Goal: Task Accomplishment & Management: Manage account settings

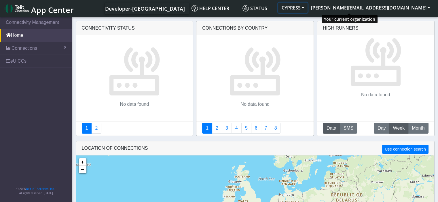
click at [307, 6] on button "CYPRESS" at bounding box center [292, 8] width 29 height 10
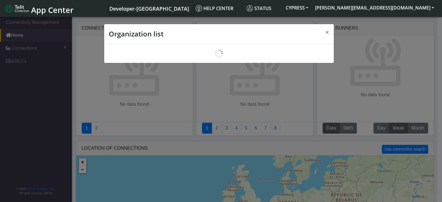
scroll to position [2, 0]
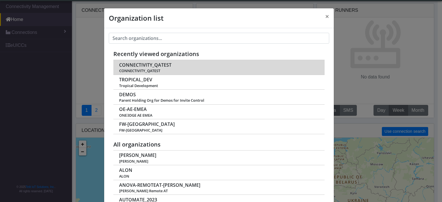
click at [147, 66] on span "CONNECTIVITY_QATEST" at bounding box center [145, 64] width 52 height 5
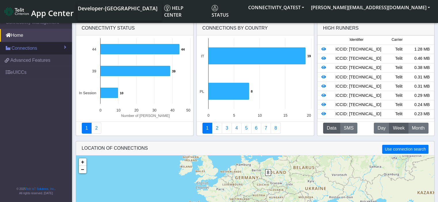
click at [9, 49] on span at bounding box center [8, 48] width 5 height 5
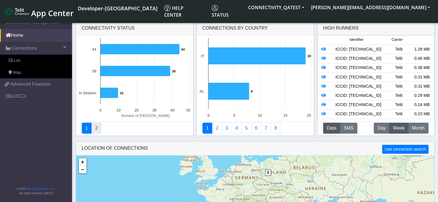
click at [99, 132] on link "2" at bounding box center [96, 128] width 10 height 11
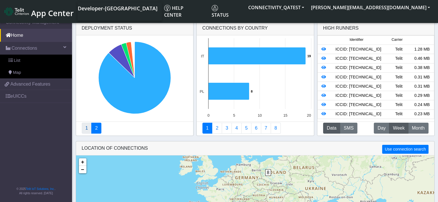
click at [86, 132] on link "1" at bounding box center [87, 128] width 10 height 11
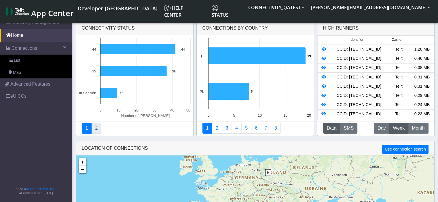
click at [93, 129] on link "2" at bounding box center [96, 128] width 10 height 11
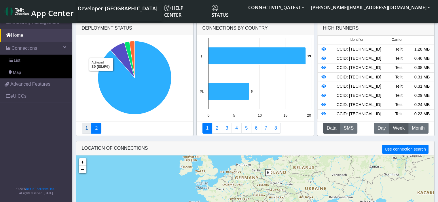
click at [89, 132] on link "1" at bounding box center [87, 128] width 10 height 11
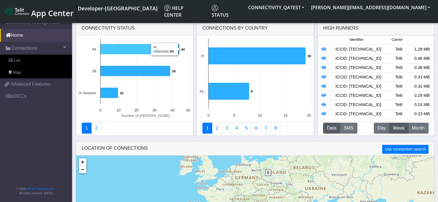
click at [115, 48] on icon at bounding box center [139, 49] width 79 height 11
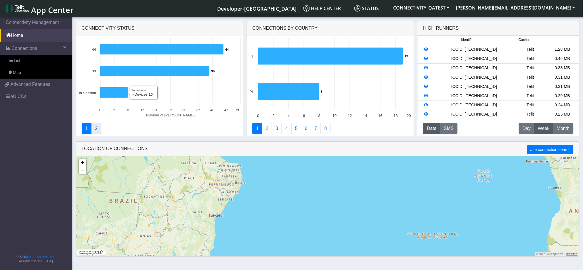
click at [98, 130] on link "2" at bounding box center [96, 128] width 10 height 11
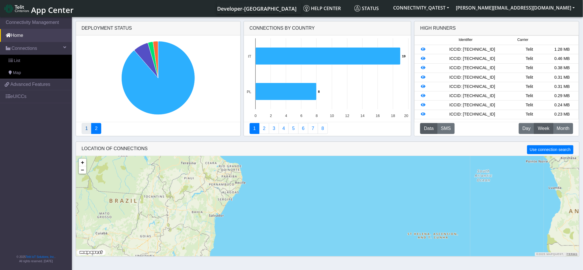
click at [85, 129] on link "1" at bounding box center [87, 128] width 10 height 11
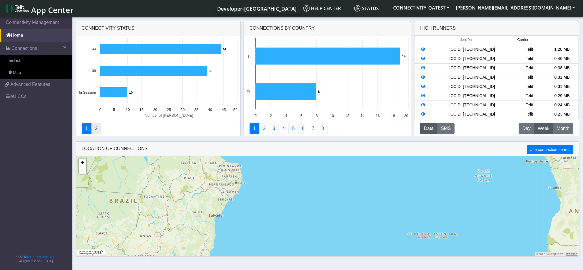
click at [94, 127] on link "2" at bounding box center [96, 128] width 10 height 11
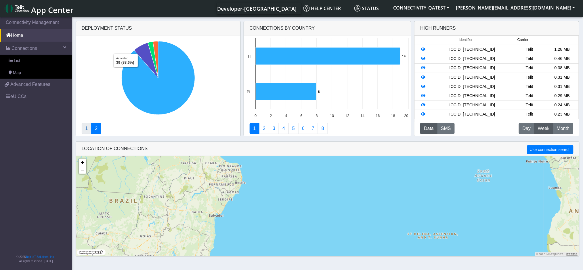
click at [84, 128] on link "1" at bounding box center [87, 128] width 10 height 11
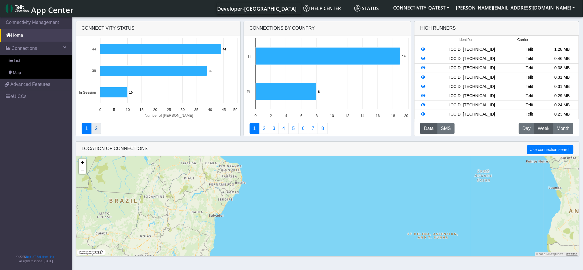
click at [98, 130] on link "2" at bounding box center [96, 128] width 10 height 11
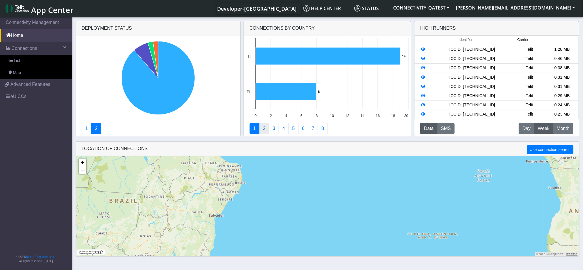
click at [267, 128] on link "2" at bounding box center [264, 128] width 10 height 11
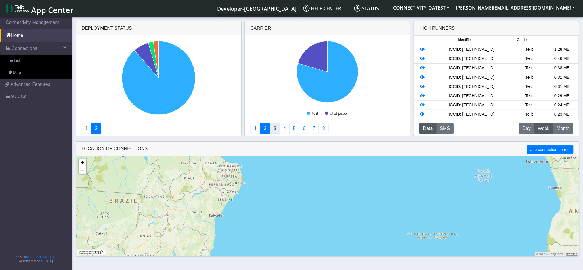
click at [271, 129] on link "3" at bounding box center [275, 128] width 10 height 11
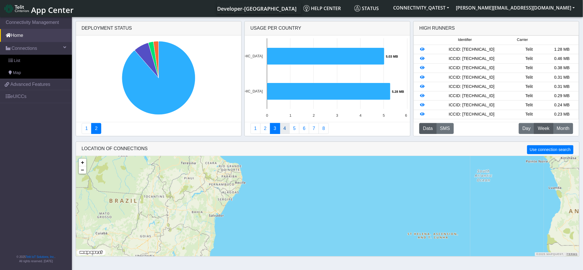
click at [284, 129] on link "4" at bounding box center [285, 128] width 10 height 11
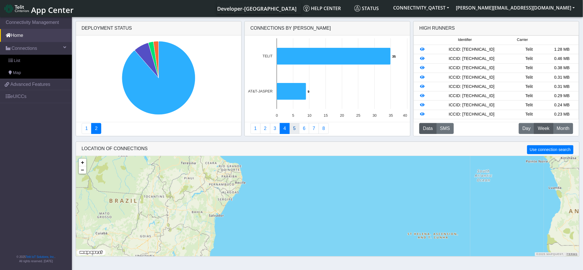
click at [294, 132] on link "5" at bounding box center [295, 128] width 10 height 11
click at [306, 128] on link "6" at bounding box center [304, 128] width 10 height 11
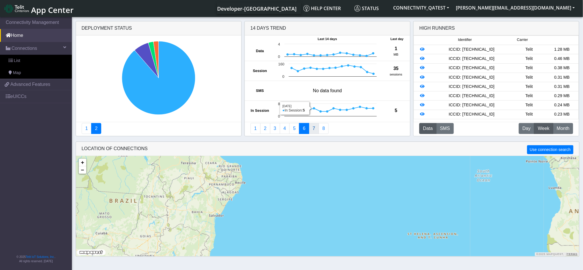
click at [314, 129] on link "7" at bounding box center [314, 128] width 10 height 11
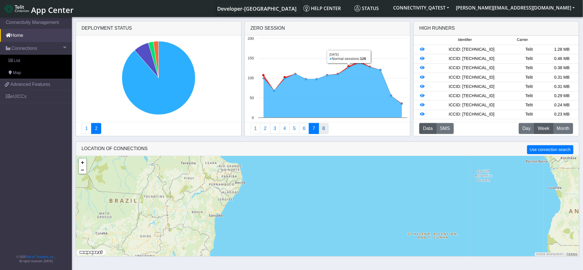
click at [323, 128] on link "8" at bounding box center [324, 128] width 10 height 11
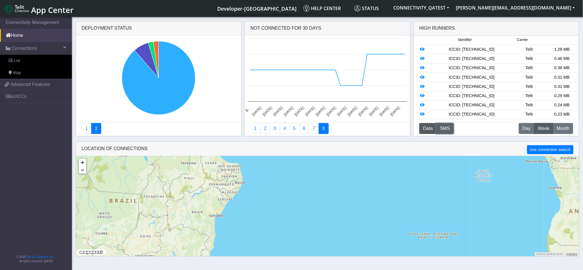
click at [442, 126] on button "SMS" at bounding box center [446, 128] width 18 height 11
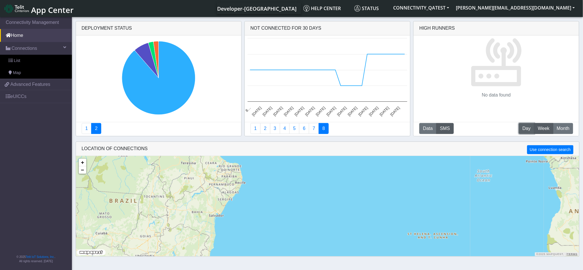
click at [442, 129] on span "Day" at bounding box center [527, 128] width 8 height 7
click at [442, 128] on span "Month" at bounding box center [563, 128] width 13 height 7
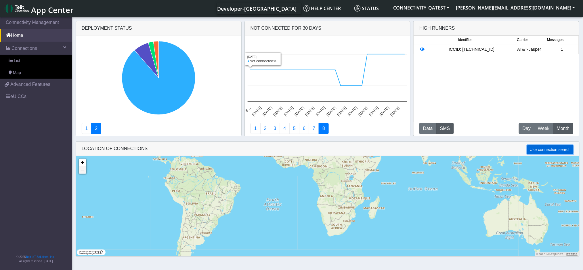
click at [442, 149] on button "Use connection search" at bounding box center [551, 149] width 46 height 9
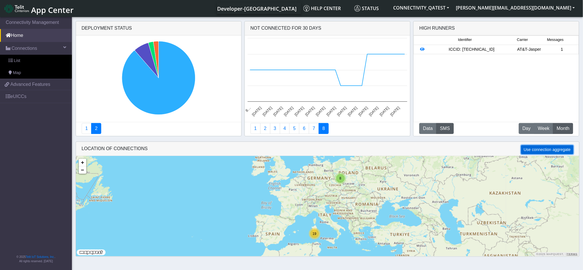
click at [442, 150] on button "Use connection aggregate" at bounding box center [548, 149] width 52 height 9
click at [442, 148] on button "Use connection search" at bounding box center [551, 149] width 46 height 9
click at [442, 148] on button "Use connection aggregate" at bounding box center [548, 149] width 52 height 9
click at [86, 126] on link "1" at bounding box center [87, 128] width 10 height 11
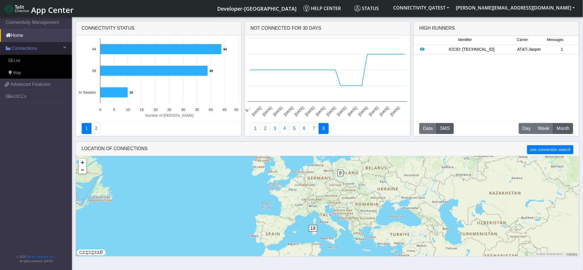
click at [29, 50] on span "Connections" at bounding box center [25, 48] width 26 height 7
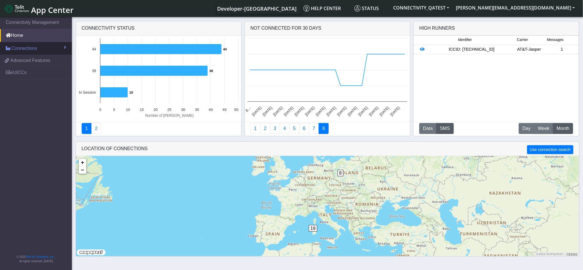
click at [29, 50] on span "Connections" at bounding box center [25, 48] width 26 height 7
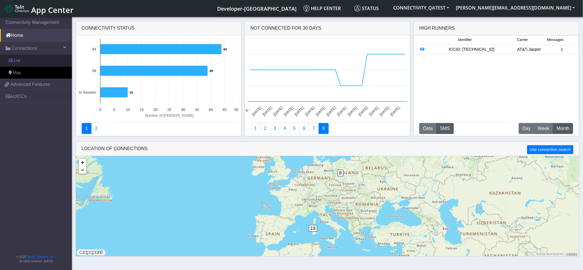
click at [20, 63] on link "List" at bounding box center [36, 61] width 72 height 12
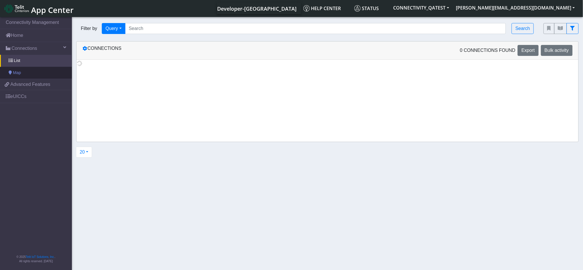
click at [20, 73] on span "Map" at bounding box center [17, 73] width 8 height 6
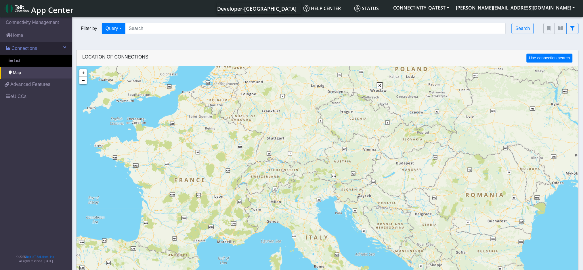
click at [15, 49] on span "Connections" at bounding box center [25, 48] width 26 height 7
click at [65, 49] on span at bounding box center [65, 47] width 2 height 5
click at [34, 49] on span "Connections" at bounding box center [25, 48] width 26 height 7
click at [58, 47] on link "Connections" at bounding box center [36, 48] width 72 height 13
click at [37, 59] on link "List" at bounding box center [36, 61] width 72 height 12
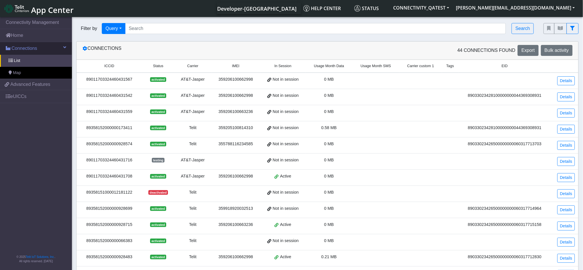
click at [36, 52] on span "Connections" at bounding box center [25, 48] width 26 height 7
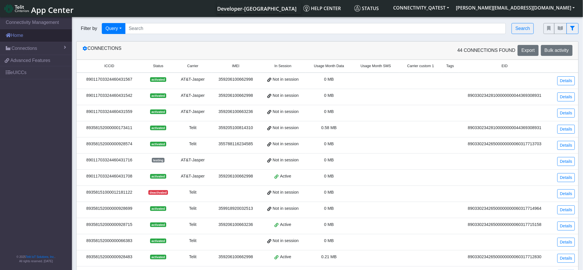
click at [12, 39] on link "Home" at bounding box center [36, 35] width 72 height 13
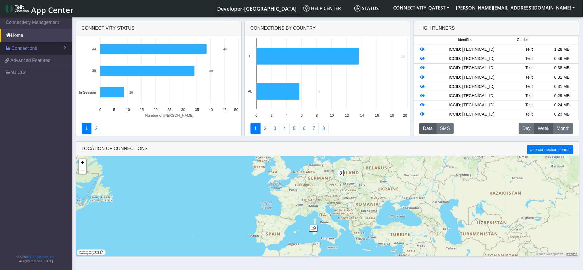
click at [15, 50] on span "Connections" at bounding box center [25, 48] width 26 height 7
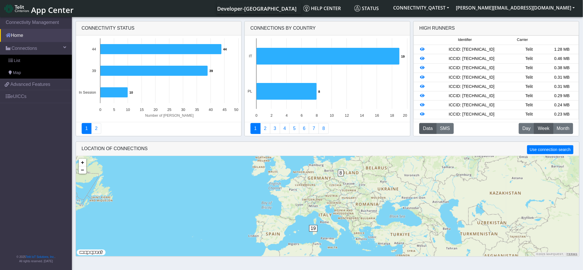
click at [15, 39] on link "Home" at bounding box center [36, 35] width 72 height 13
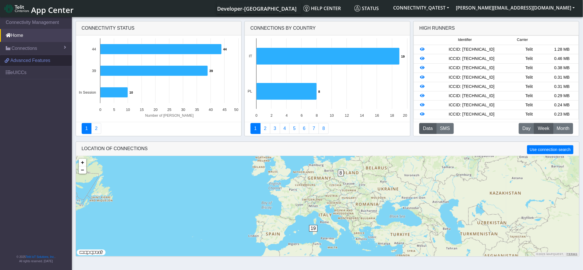
click at [10, 62] on span "Advanced Features" at bounding box center [30, 60] width 40 height 7
click at [13, 50] on span "Connections" at bounding box center [25, 48] width 26 height 7
click at [10, 59] on span at bounding box center [11, 60] width 4 height 4
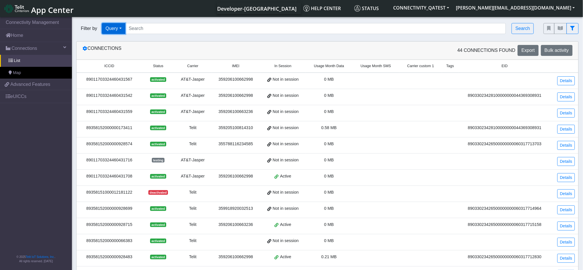
click at [115, 31] on button "Query" at bounding box center [114, 28] width 24 height 11
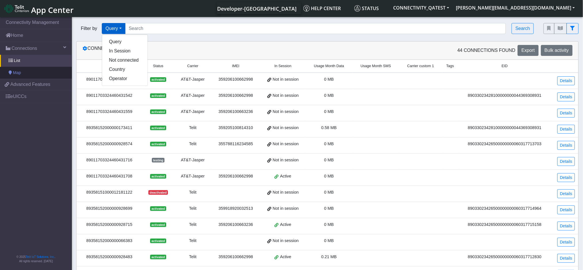
click at [56, 71] on link "Map" at bounding box center [36, 73] width 72 height 12
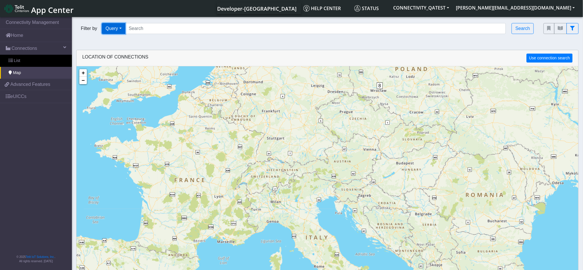
click at [118, 32] on button "Query" at bounding box center [114, 28] width 24 height 11
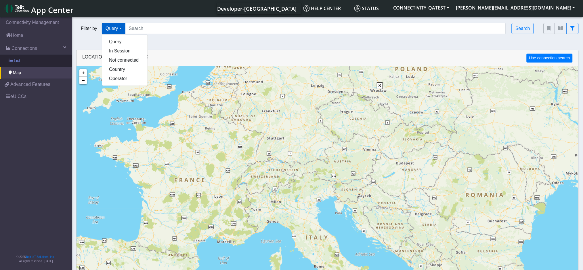
click at [30, 64] on link "List" at bounding box center [36, 61] width 72 height 12
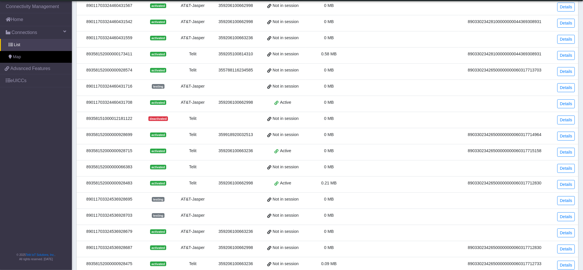
scroll to position [140, 0]
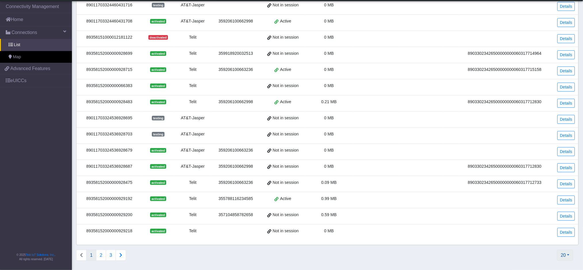
click at [442, 202] on button "20" at bounding box center [566, 255] width 16 height 11
click at [442, 202] on button "2000" at bounding box center [550, 241] width 45 height 9
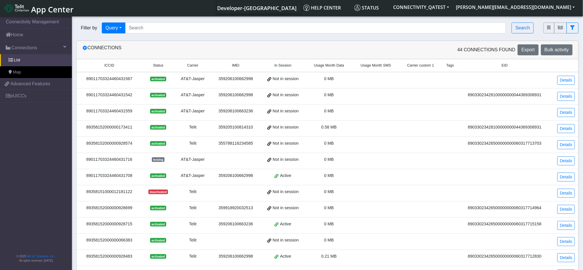
scroll to position [0, 0]
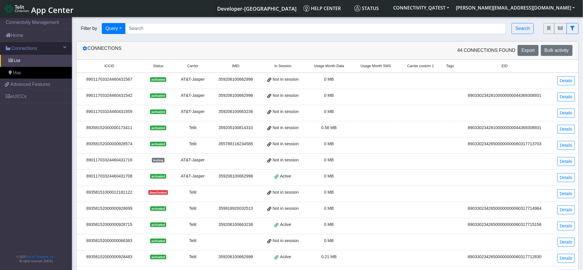
click at [27, 50] on span "Connections" at bounding box center [25, 48] width 26 height 7
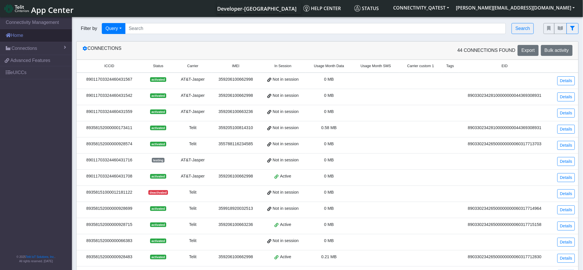
click at [24, 34] on link "Home" at bounding box center [36, 35] width 72 height 13
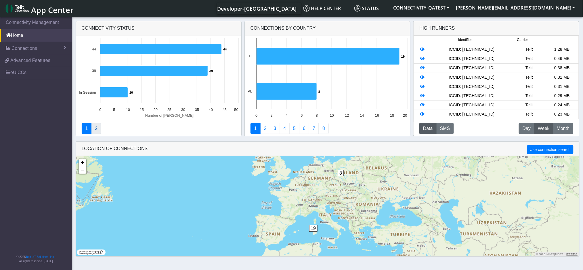
click at [99, 130] on link "2" at bounding box center [96, 128] width 10 height 11
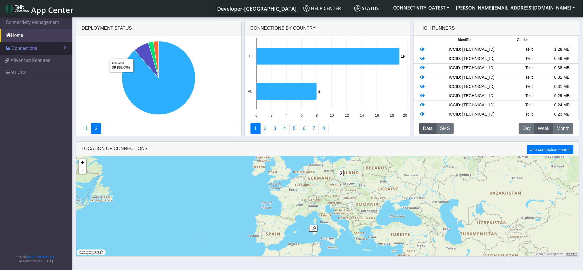
click at [26, 49] on span "Connections" at bounding box center [25, 48] width 26 height 7
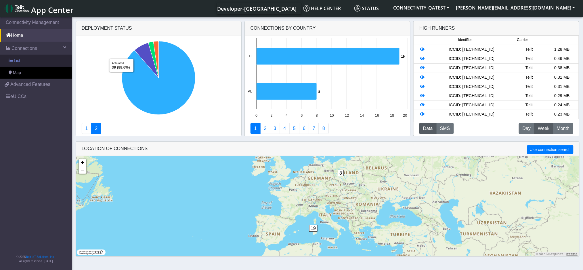
click at [31, 63] on link "List" at bounding box center [36, 61] width 72 height 12
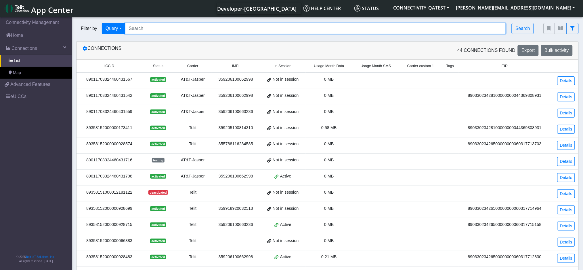
click at [361, 32] on input "Search..." at bounding box center [315, 28] width 381 height 11
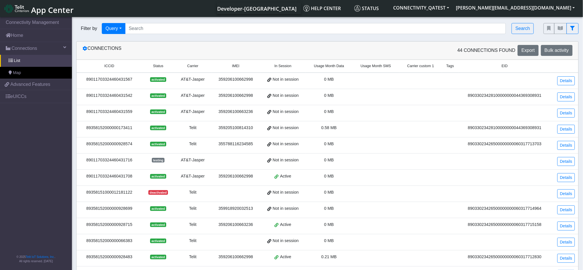
drag, startPoint x: 137, startPoint y: 82, endPoint x: 84, endPoint y: 81, distance: 53.3
click at [84, 81] on div "89011703324460431567" at bounding box center [109, 79] width 59 height 6
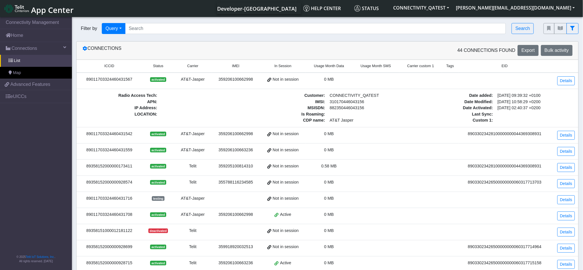
copy div "89011703324460431567"
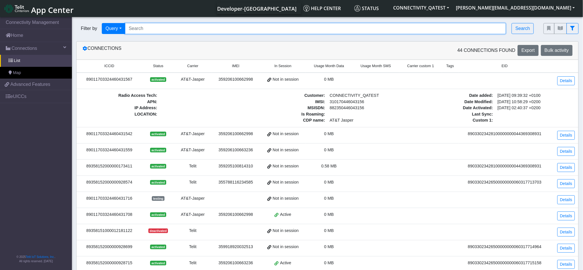
click at [180, 24] on input "Search..." at bounding box center [315, 28] width 381 height 11
paste input "89011703324460431567"
type input "89011703324460431567"
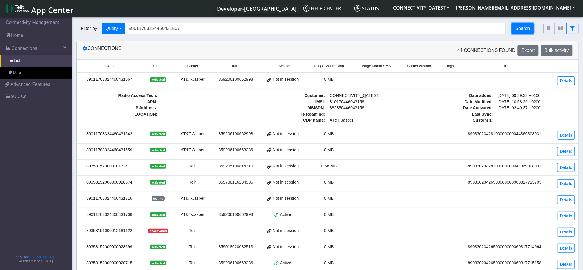
click at [442, 28] on button "Search" at bounding box center [523, 28] width 22 height 11
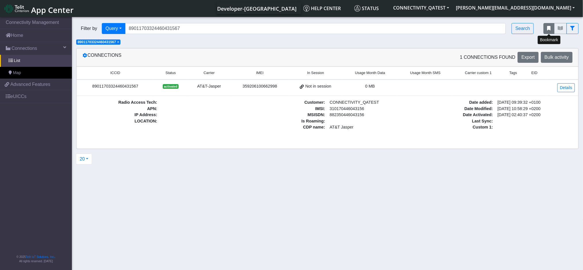
click at [442, 30] on icon "fitlers menu" at bounding box center [549, 28] width 3 height 5
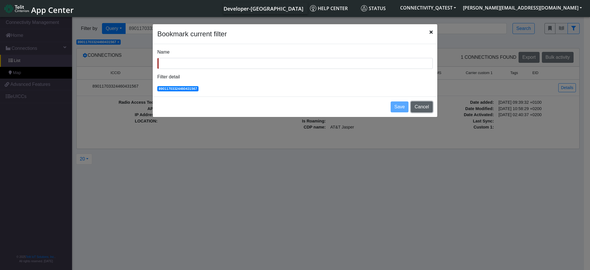
click at [425, 106] on button "Cancel" at bounding box center [421, 106] width 22 height 11
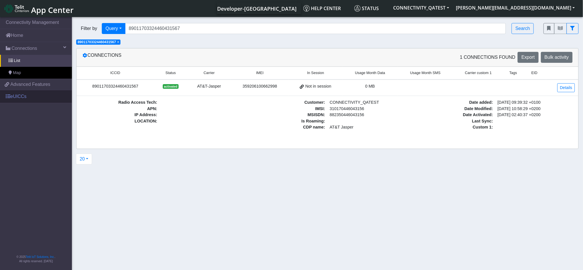
click at [9, 97] on span at bounding box center [8, 96] width 5 height 5
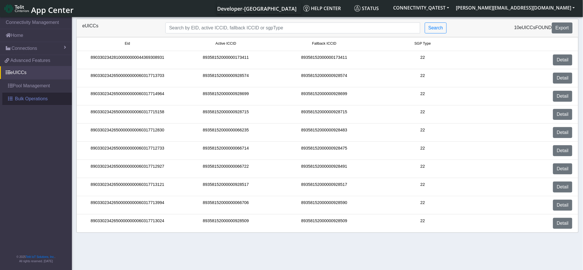
click at [29, 100] on span "Bulk Operations" at bounding box center [31, 98] width 33 height 7
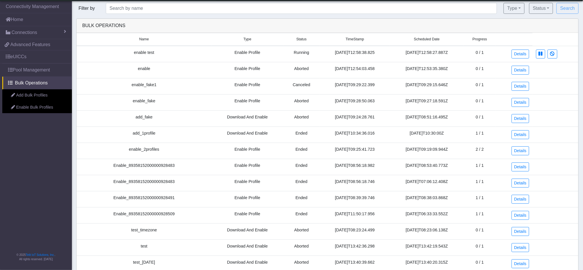
scroll to position [115, 0]
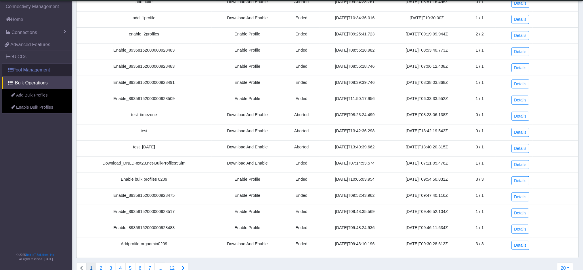
click at [23, 68] on link "Pool Management" at bounding box center [37, 70] width 70 height 13
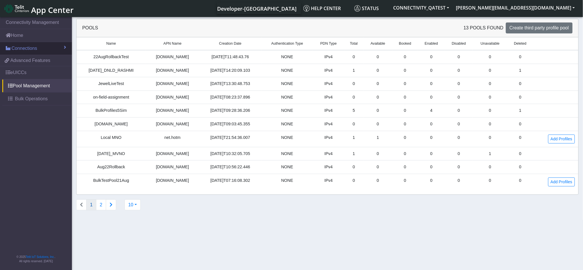
click at [17, 51] on span "Connections" at bounding box center [25, 48] width 26 height 7
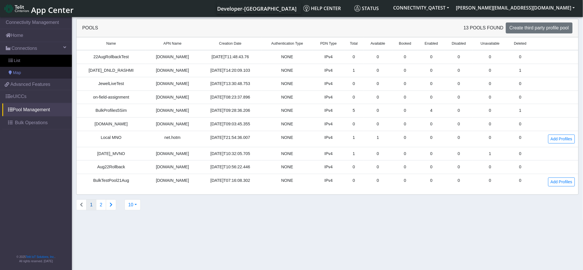
click at [24, 75] on link "Map" at bounding box center [36, 73] width 72 height 12
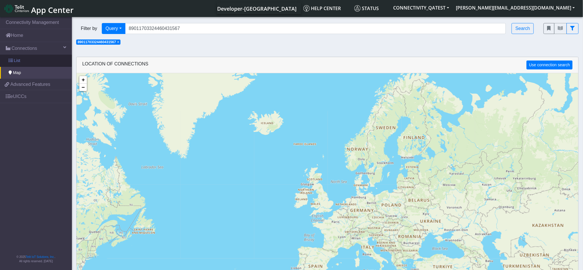
click at [25, 65] on link "List" at bounding box center [36, 61] width 72 height 12
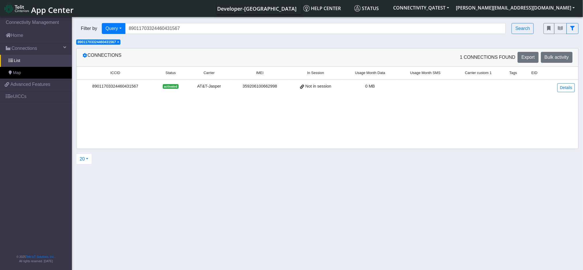
click at [119, 43] on span "×" at bounding box center [118, 42] width 2 height 4
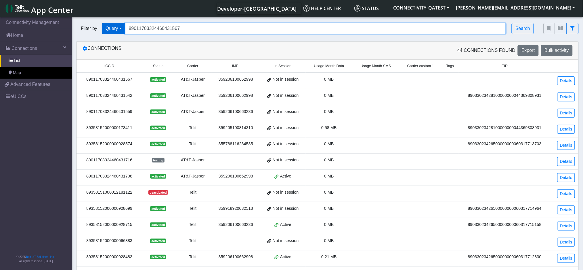
drag, startPoint x: 193, startPoint y: 27, endPoint x: 123, endPoint y: 31, distance: 69.5
click at [123, 31] on div "Filter by Query Query In Session Not connected Country Operator 890117033244604…" at bounding box center [305, 28] width 459 height 11
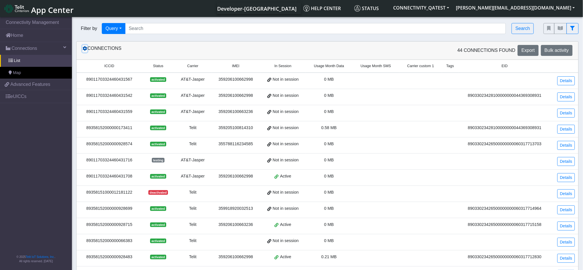
click at [85, 50] on icon at bounding box center [85, 48] width 5 height 5
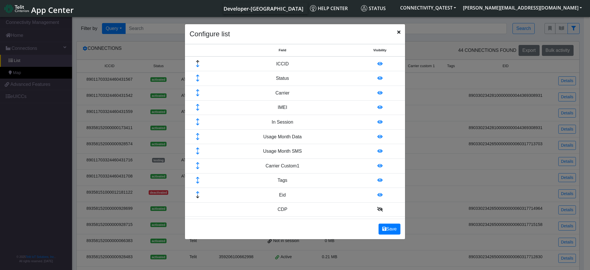
click at [398, 31] on icon "Close" at bounding box center [398, 32] width 3 height 5
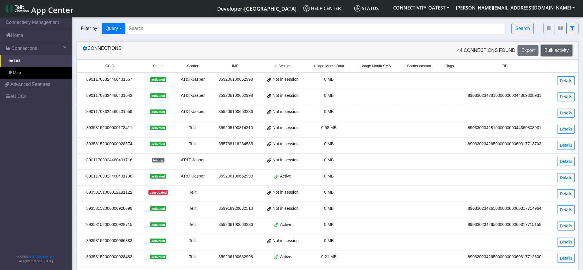
click at [442, 52] on span "Bulk activity" at bounding box center [557, 50] width 24 height 5
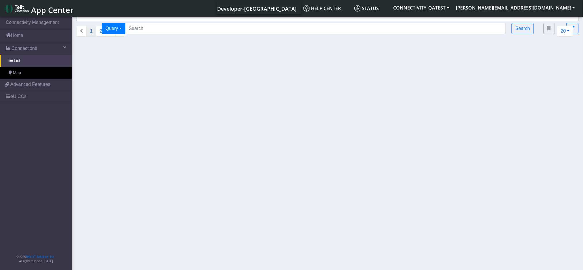
select select
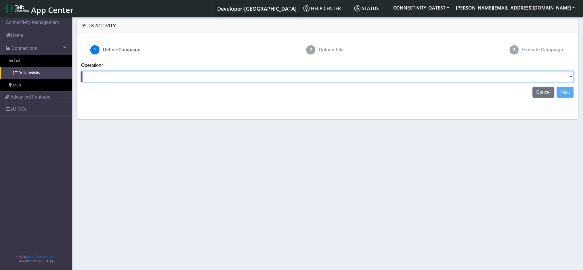
click at [442, 77] on select "Activate [PERSON_NAME] Deactivate [PERSON_NAME] Add Tags Remove Tags Advanced" at bounding box center [327, 76] width 493 height 11
click at [442, 74] on select "Activate [PERSON_NAME] Deactivate [PERSON_NAME] Add Tags Remove Tags Advanced" at bounding box center [327, 76] width 493 height 11
click at [442, 76] on select "Activate [PERSON_NAME] Deactivate [PERSON_NAME] Add Tags Remove Tags Advanced" at bounding box center [327, 76] width 493 height 11
click at [210, 74] on select "Activate [PERSON_NAME] Deactivate [PERSON_NAME] Add Tags Remove Tags Advanced" at bounding box center [327, 76] width 493 height 11
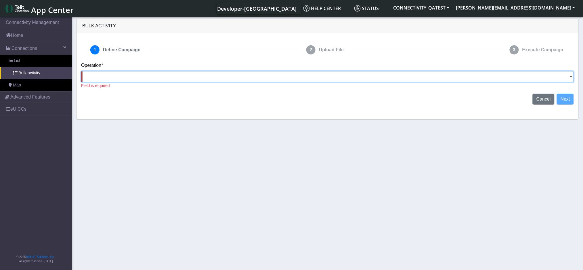
drag, startPoint x: 572, startPoint y: 75, endPoint x: 561, endPoint y: 81, distance: 12.6
click at [442, 75] on select "Activate [PERSON_NAME] Deactivate [PERSON_NAME] Add Tags Remove Tags Advanced" at bounding box center [327, 76] width 493 height 11
click at [442, 74] on select "Activate [PERSON_NAME] Deactivate [PERSON_NAME] Add Tags Remove Tags Advanced" at bounding box center [327, 76] width 493 height 11
click at [442, 76] on select "Activate [PERSON_NAME] Deactivate [PERSON_NAME] Add Tags Remove Tags Advanced" at bounding box center [327, 76] width 493 height 11
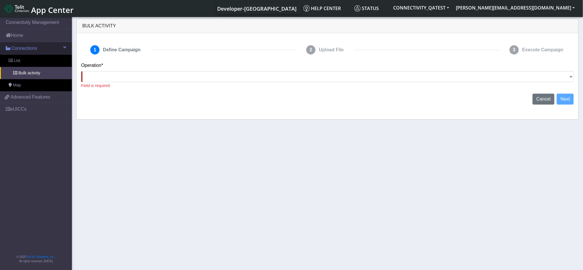
click at [18, 50] on span "Connections" at bounding box center [25, 48] width 26 height 7
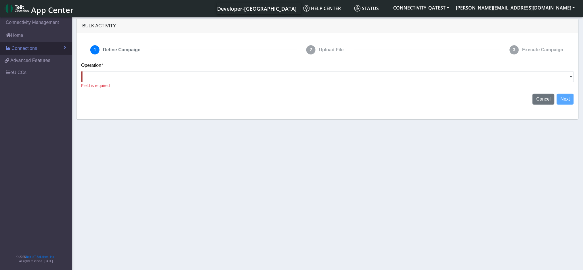
click at [30, 48] on span "Connections" at bounding box center [25, 48] width 26 height 7
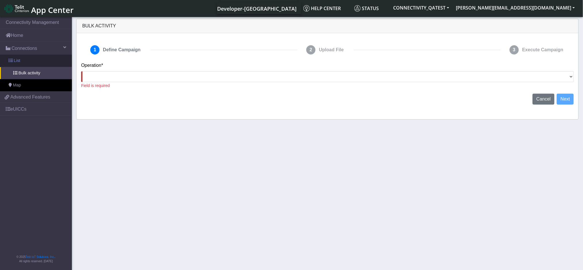
click at [28, 63] on link "List" at bounding box center [36, 61] width 72 height 12
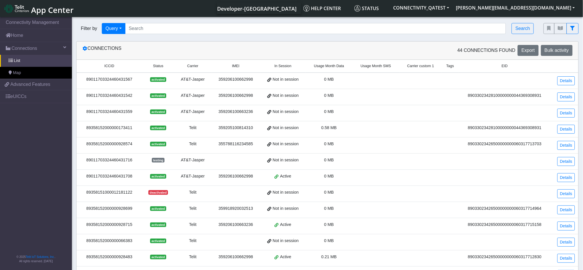
click at [107, 77] on div "89011703324460431567" at bounding box center [109, 79] width 59 height 6
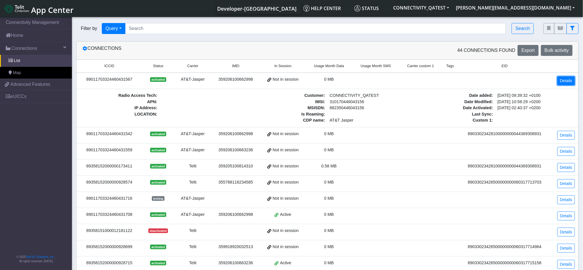
click at [442, 81] on link "Details" at bounding box center [567, 80] width 18 height 9
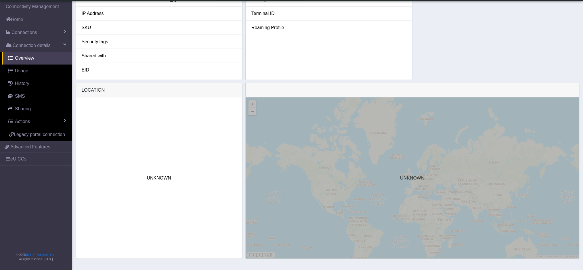
scroll to position [166, 0]
click at [29, 68] on link "Usage" at bounding box center [37, 70] width 70 height 13
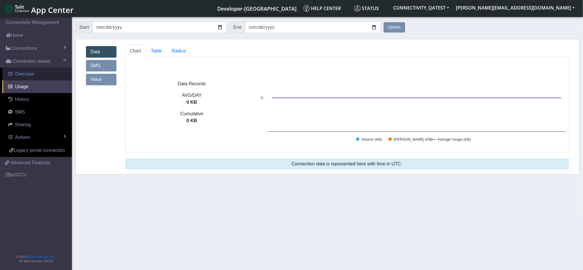
click at [19, 71] on span "Overview" at bounding box center [24, 73] width 19 height 5
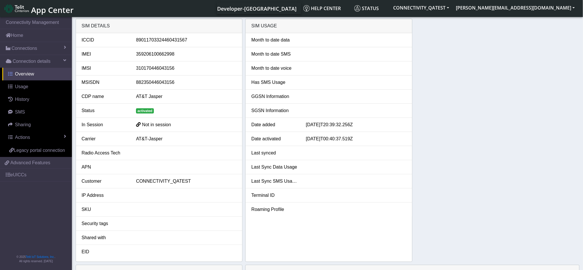
click at [43, 73] on link "Overview" at bounding box center [37, 74] width 70 height 13
click at [29, 62] on span "Connection details" at bounding box center [32, 61] width 38 height 7
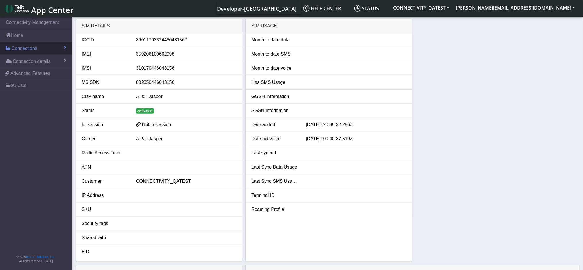
click at [25, 49] on span "Connections" at bounding box center [25, 48] width 26 height 7
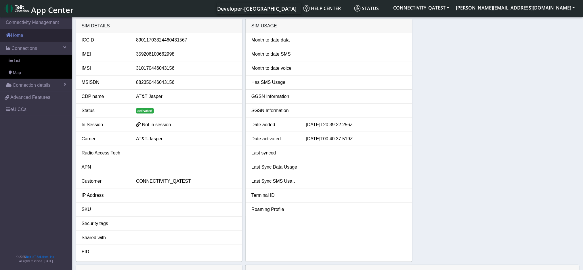
click at [16, 37] on link "Home" at bounding box center [36, 35] width 72 height 13
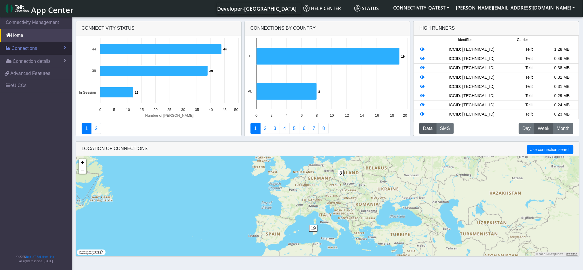
click at [24, 49] on span "Connections" at bounding box center [25, 48] width 26 height 7
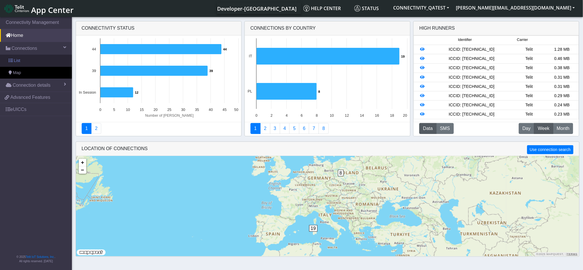
click at [25, 58] on link "List" at bounding box center [36, 61] width 72 height 12
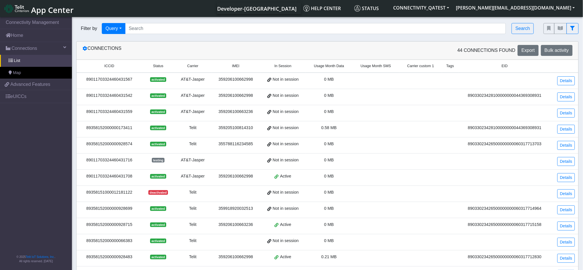
click at [114, 177] on div "89011703324460431708" at bounding box center [109, 176] width 59 height 6
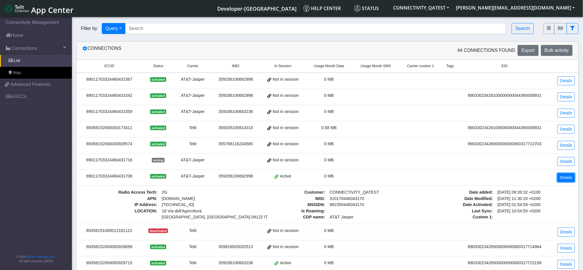
click at [442, 177] on link "Details" at bounding box center [567, 177] width 18 height 9
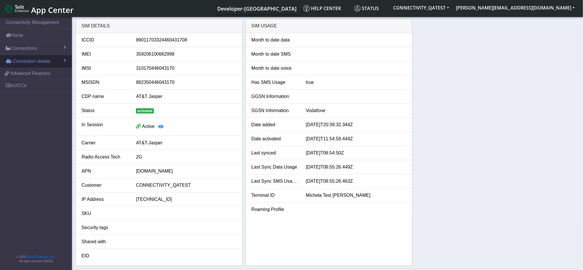
click at [38, 60] on span "Connection details" at bounding box center [32, 61] width 38 height 7
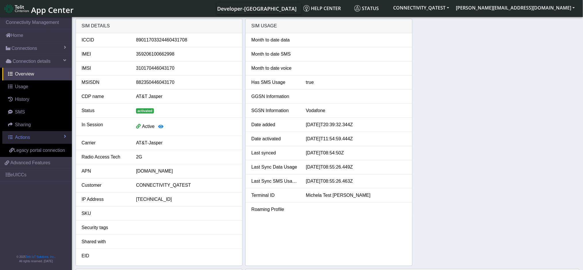
click at [31, 134] on link "Actions" at bounding box center [37, 137] width 70 height 13
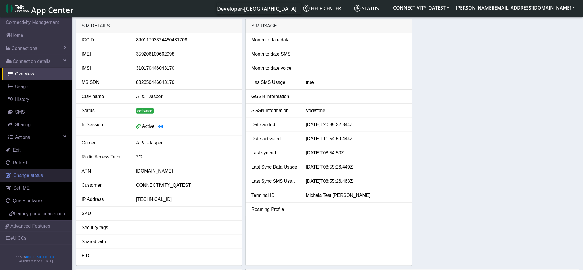
click at [44, 176] on link "Change status" at bounding box center [36, 175] width 72 height 13
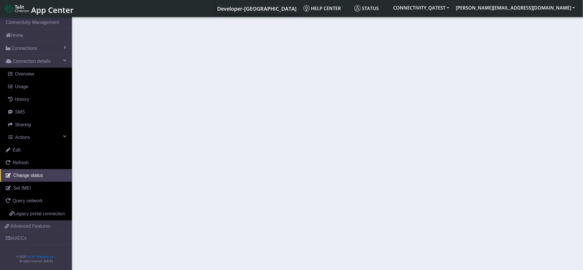
select select "activated"
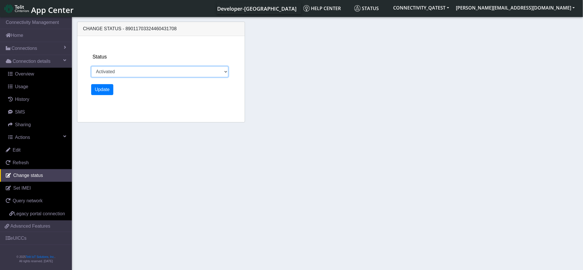
click at [226, 69] on select "Activated Ready Deactivated Inventory Retired" at bounding box center [160, 71] width 138 height 11
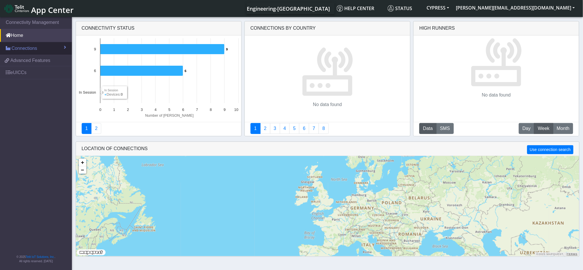
click at [21, 50] on span "Connections" at bounding box center [25, 48] width 26 height 7
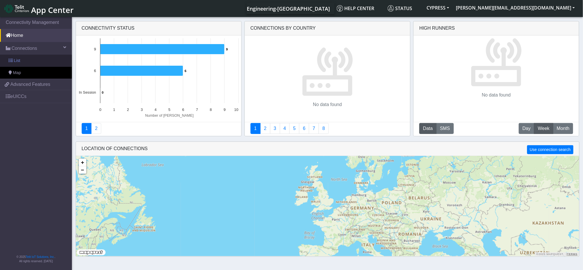
click at [46, 62] on link "List" at bounding box center [36, 61] width 72 height 12
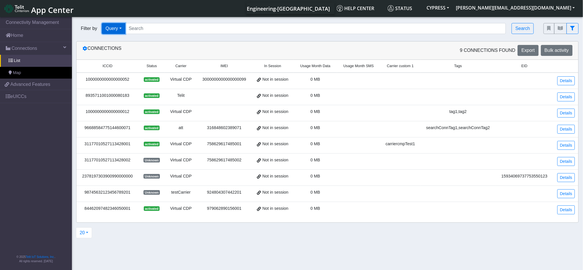
click at [119, 31] on button "Query" at bounding box center [114, 28] width 24 height 11
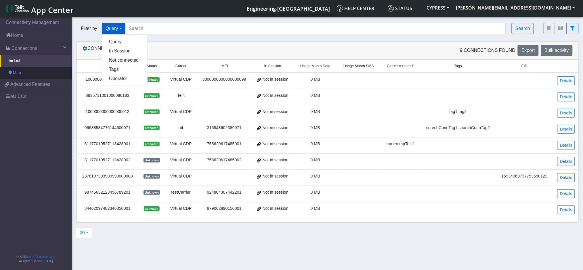
click at [31, 78] on link "Map" at bounding box center [36, 73] width 72 height 12
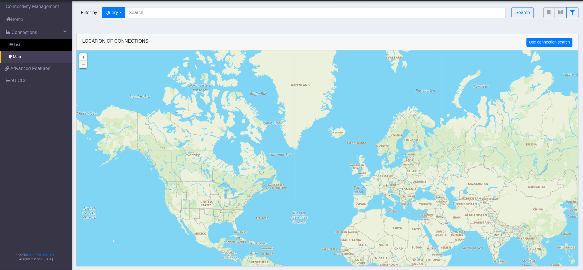
scroll to position [1, 0]
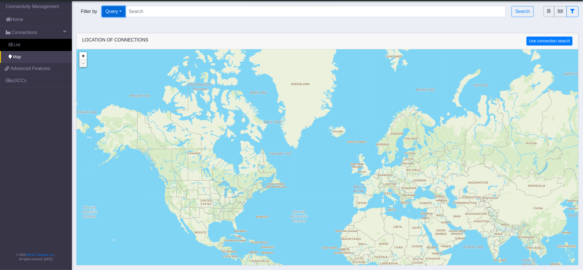
click at [121, 12] on button "Query" at bounding box center [114, 11] width 24 height 11
